Goal: Information Seeking & Learning: Learn about a topic

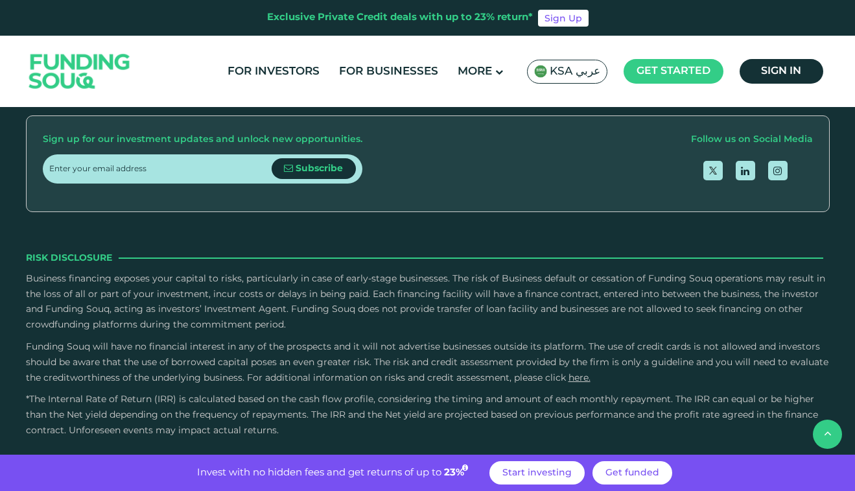
scroll to position [2661, 0]
click at [572, 374] on link "here." at bounding box center [580, 378] width 22 height 9
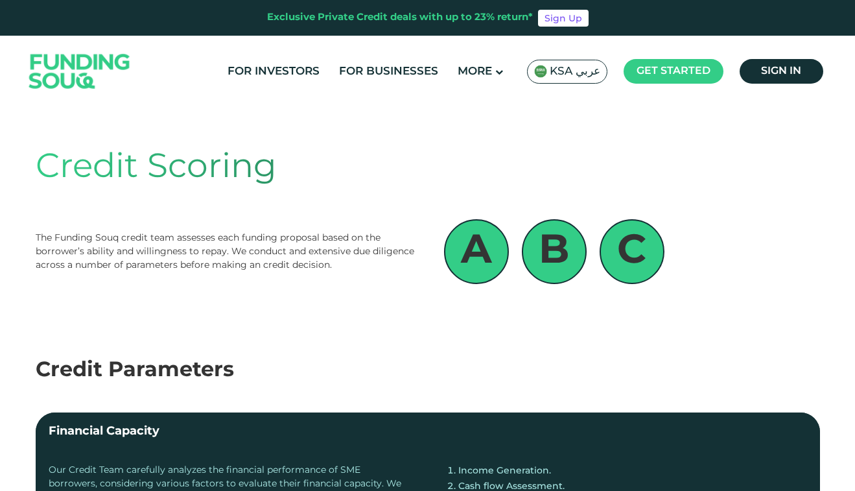
click at [61, 58] on img at bounding box center [79, 71] width 127 height 65
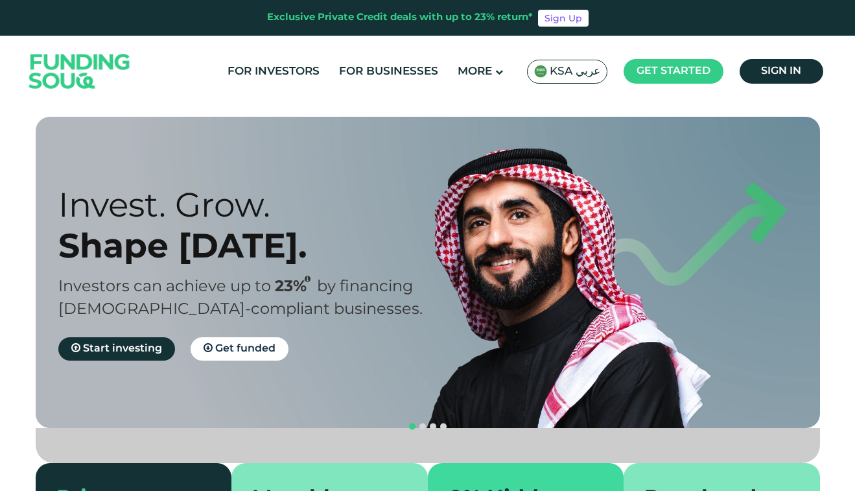
click at [558, 68] on span "KSA عربي" at bounding box center [575, 71] width 51 height 15
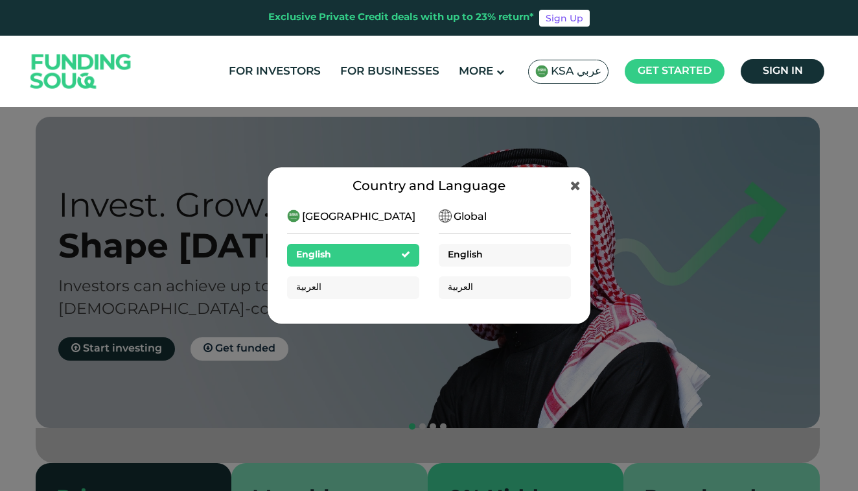
click at [547, 255] on div "English" at bounding box center [505, 255] width 132 height 23
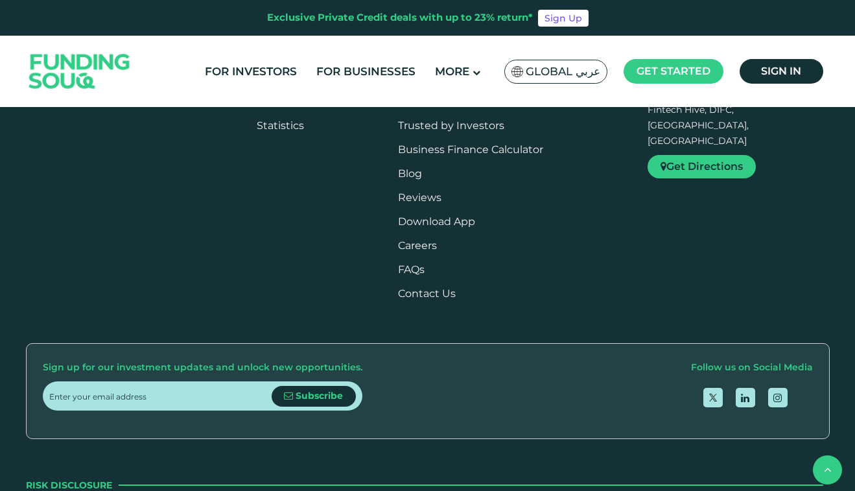
scroll to position [1461, 1]
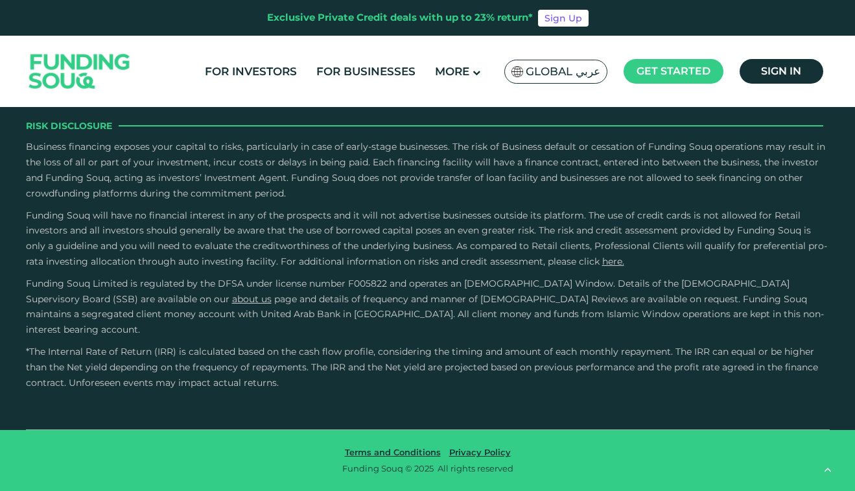
type tc-range-slider "4"
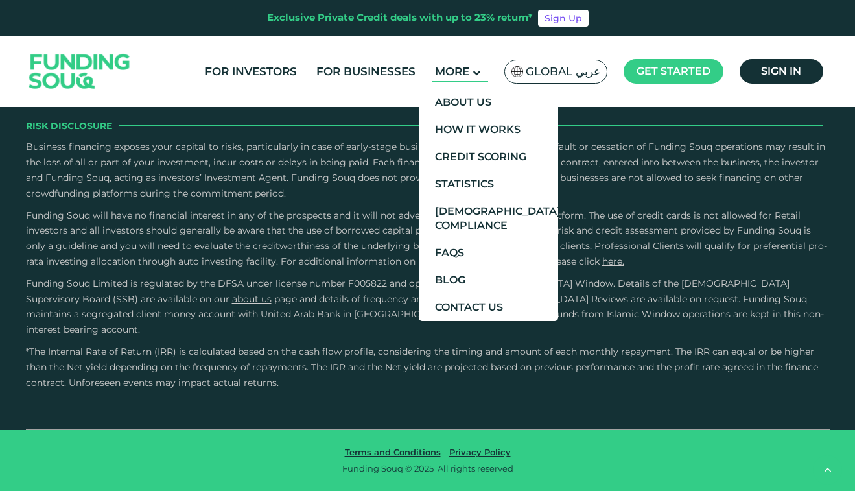
click at [447, 69] on span "More" at bounding box center [452, 71] width 34 height 13
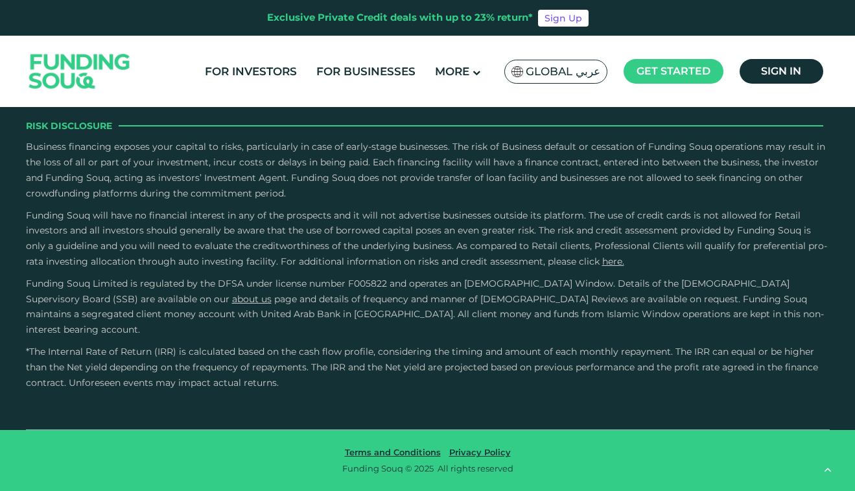
click at [465, 267] on span "Funding Souq will have no financial interest in any of the prospects and it wil…" at bounding box center [426, 238] width 801 height 58
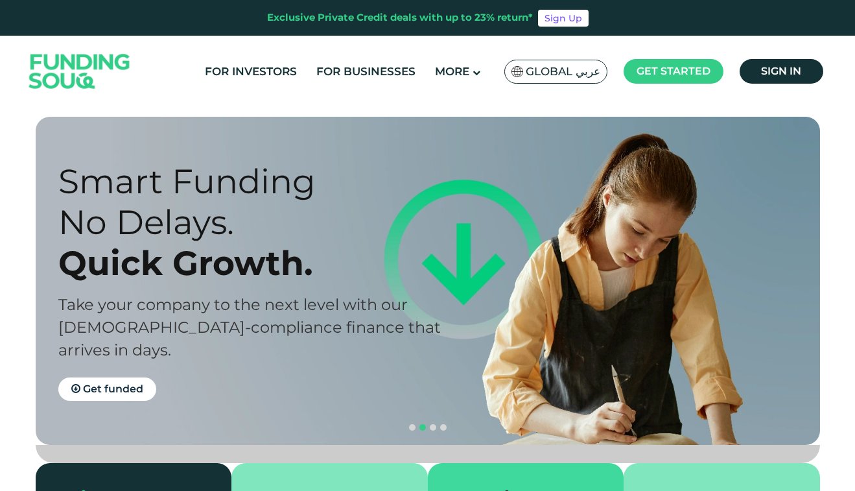
scroll to position [0, 0]
click at [276, 67] on link "For Investors" at bounding box center [251, 71] width 99 height 21
